Goal: Information Seeking & Learning: Learn about a topic

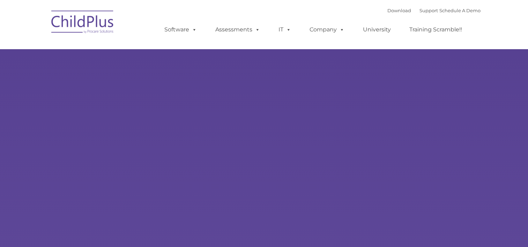
type input ""
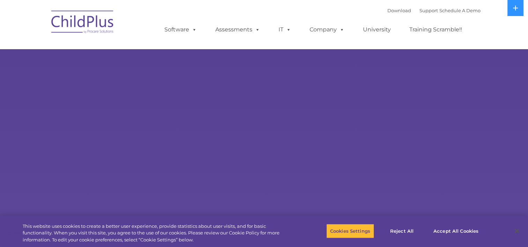
select select "MEDIUM"
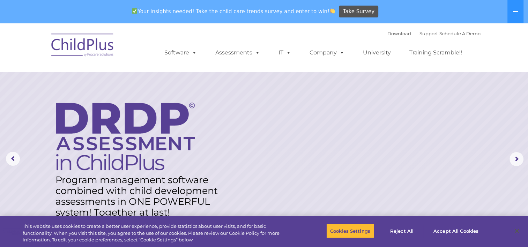
click at [102, 111] on img at bounding box center [125, 137] width 139 height 68
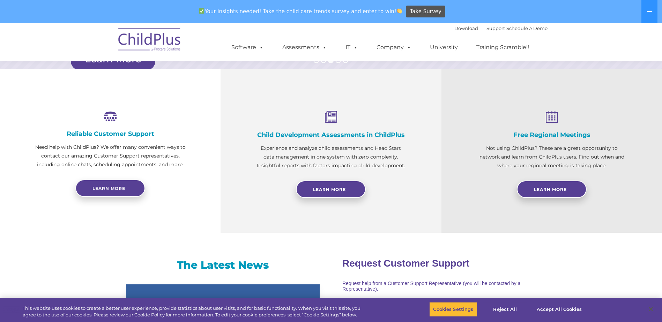
scroll to position [227, 0]
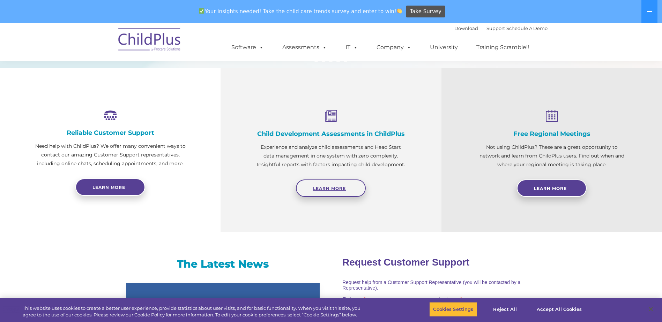
click at [347, 187] on link "Learn More" at bounding box center [331, 188] width 70 height 17
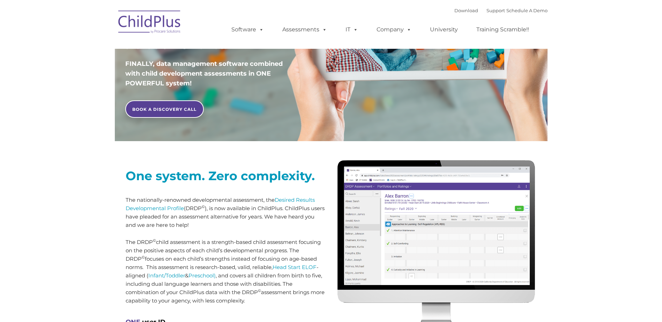
scroll to position [174, 0]
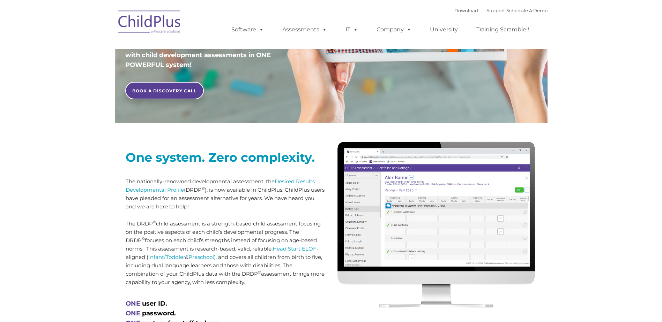
type input ""
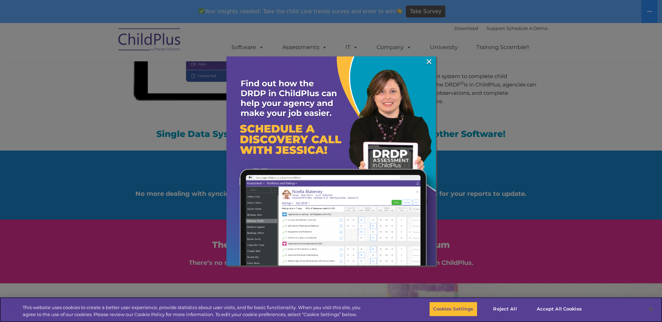
scroll to position [733, 0]
click at [429, 63] on link "×" at bounding box center [429, 61] width 8 height 7
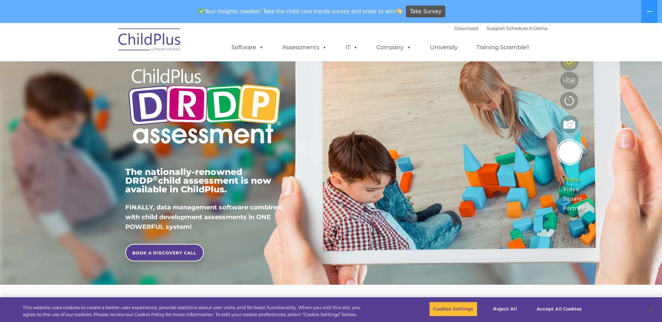
scroll to position [0, 0]
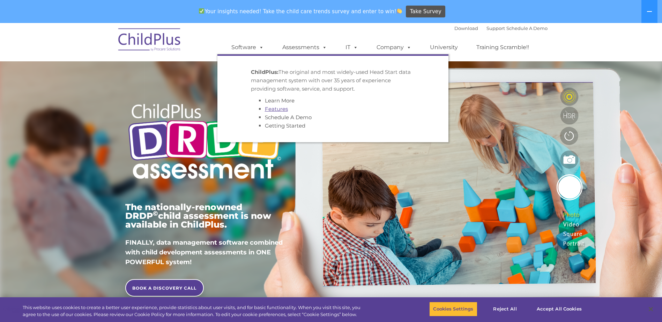
click at [270, 106] on link "Features" at bounding box center [276, 109] width 23 height 7
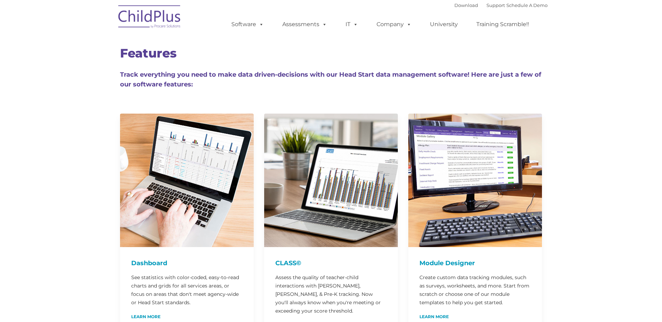
type input ""
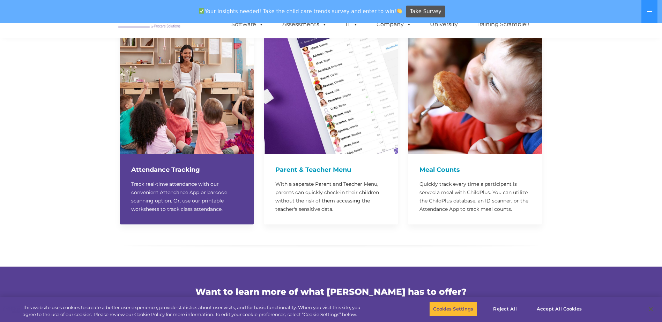
scroll to position [1719, 0]
click at [140, 165] on h4 "Attendance Tracking" at bounding box center [186, 170] width 111 height 10
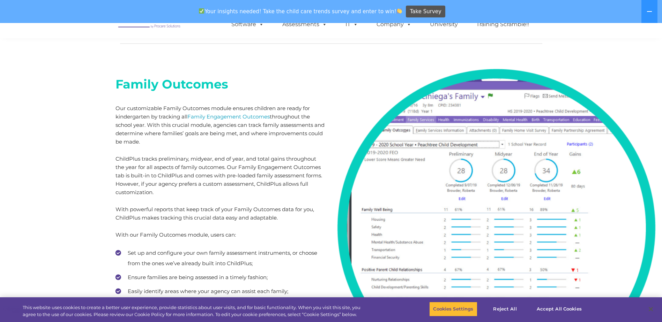
scroll to position [3857, 0]
click at [213, 114] on link "Family Engagement Outcomes" at bounding box center [228, 117] width 82 height 7
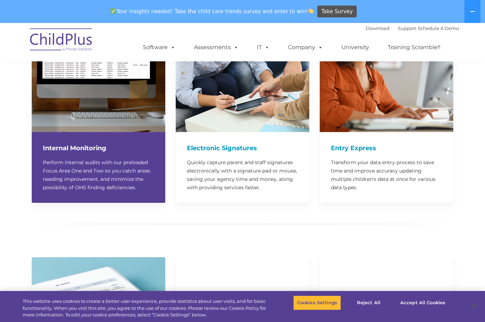
scroll to position [713, 0]
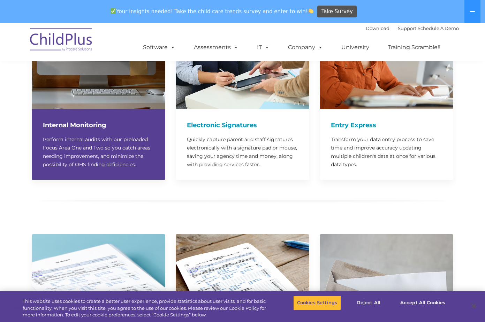
click at [80, 120] on h4 "Internal Monitoring" at bounding box center [98, 125] width 111 height 10
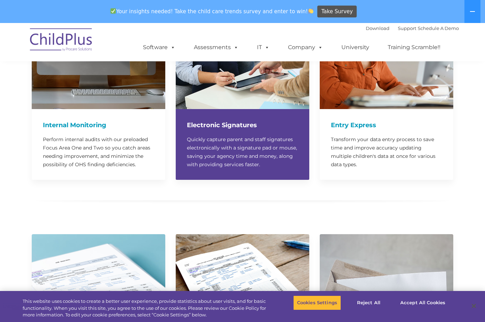
click at [208, 120] on h4 "Electronic Signatures" at bounding box center [242, 125] width 111 height 10
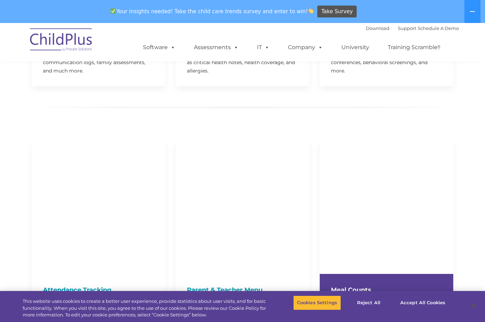
scroll to position [1625, 0]
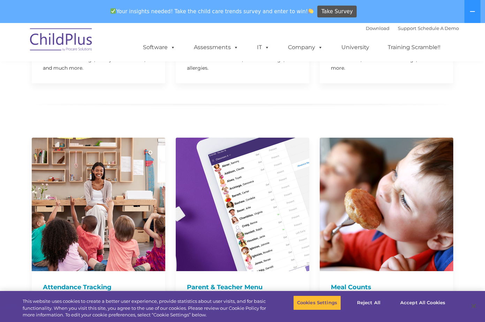
click at [66, 117] on div at bounding box center [243, 121] width 422 height 9
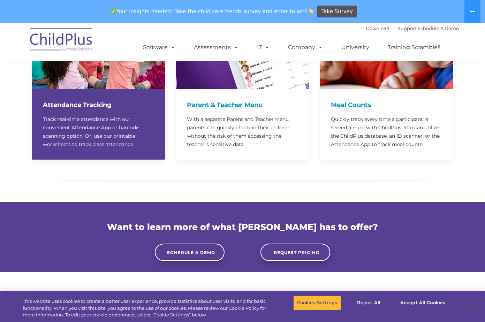
scroll to position [1807, 0]
drag, startPoint x: 68, startPoint y: 92, endPoint x: 57, endPoint y: 116, distance: 25.9
click at [68, 100] on h4 "Attendance Tracking" at bounding box center [98, 105] width 111 height 10
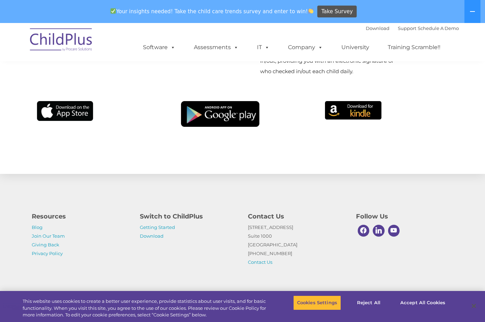
scroll to position [4833, 0]
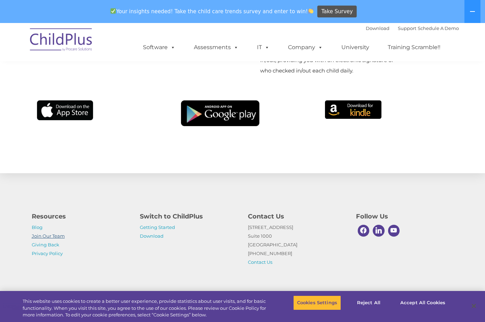
click at [45, 235] on link "Join Our Team" at bounding box center [48, 236] width 33 height 6
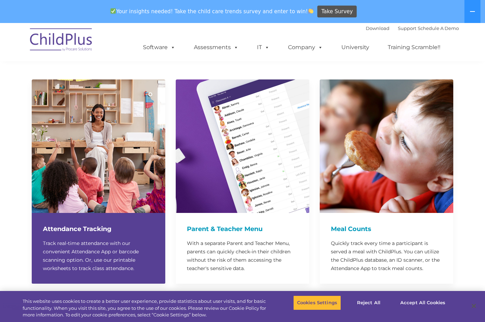
scroll to position [1676, 0]
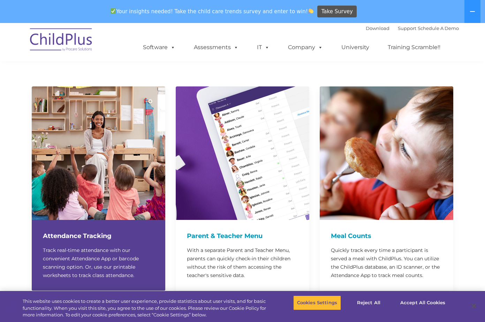
click at [90, 231] on h4 "Attendance Tracking" at bounding box center [98, 236] width 111 height 10
click at [79, 246] on p "Track real-time attendance with our convenient Attendance App or barcode scanni…" at bounding box center [98, 263] width 111 height 34
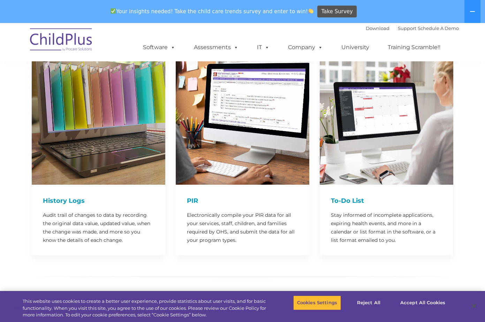
scroll to position [1178, 0]
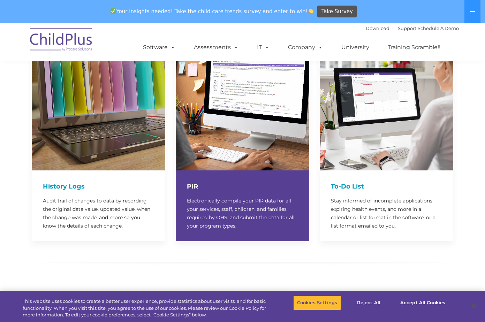
click at [227, 197] on p "Electronically compile your PIR data for all your services, staff, children, an…" at bounding box center [242, 214] width 111 height 34
click at [200, 182] on h4 "PIR" at bounding box center [242, 187] width 111 height 10
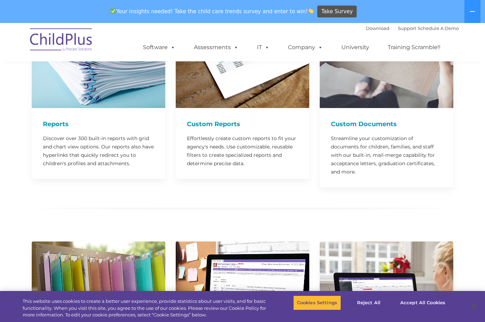
scroll to position [959, 0]
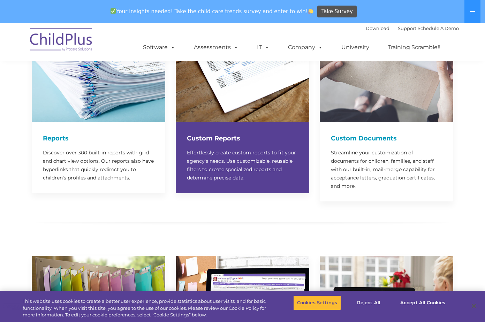
click at [233, 152] on p "Effortlessly create custom reports to fit your agency's needs. Use customizable…" at bounding box center [242, 166] width 111 height 34
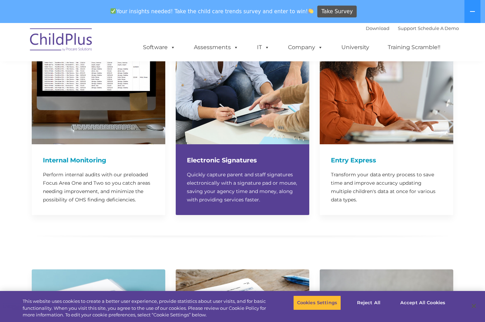
click at [222, 171] on p "Quickly capture parent and staff signatures electronically with a signature pad…" at bounding box center [242, 188] width 111 height 34
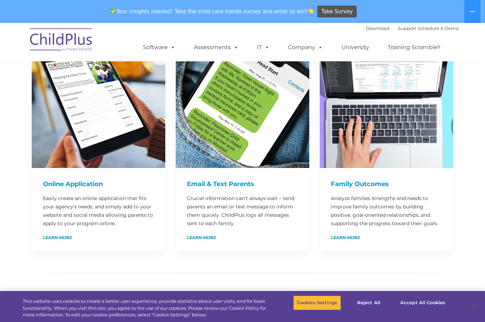
click at [225, 164] on div "Email & Text Parents Crucial information can’t always wait – send parents an em…" at bounding box center [243, 142] width 134 height 217
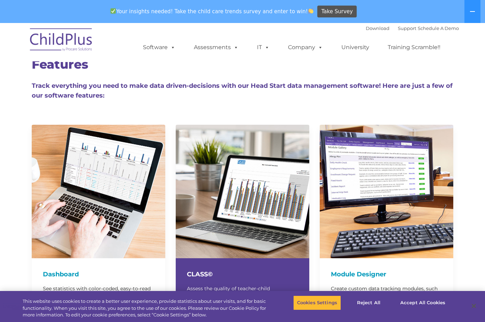
scroll to position [0, 0]
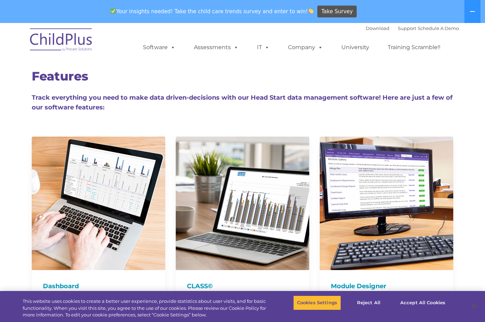
click at [214, 134] on div "CLASS© Assess the quality of teacher-child interactions with Infant, Toddler, &…" at bounding box center [243, 244] width 144 height 238
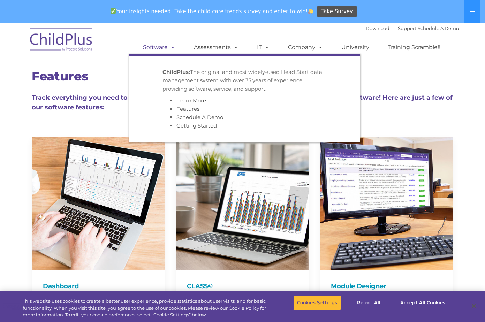
click at [161, 49] on link "Software" at bounding box center [159, 47] width 46 height 14
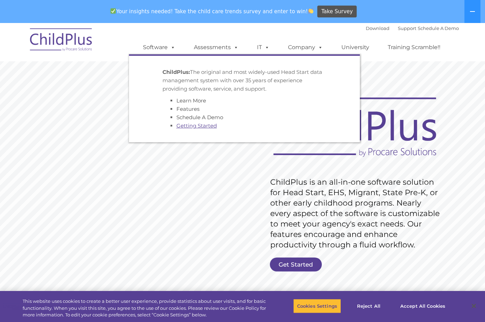
click at [193, 125] on link "Getting Started" at bounding box center [197, 125] width 40 height 7
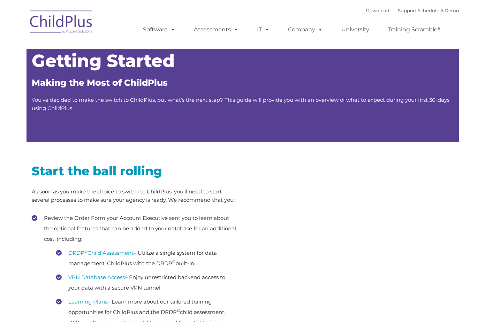
type input ""
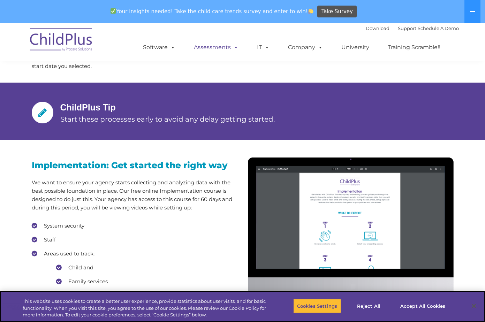
scroll to position [509, 0]
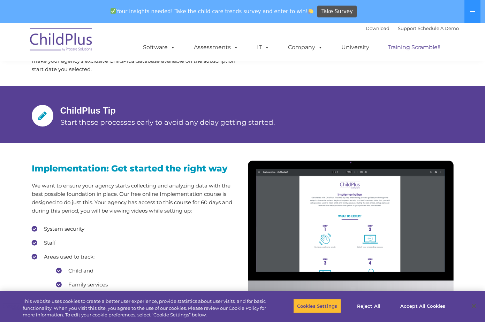
click at [407, 49] on link "Training Scramble!!" at bounding box center [414, 47] width 67 height 14
